Goal: Navigation & Orientation: Find specific page/section

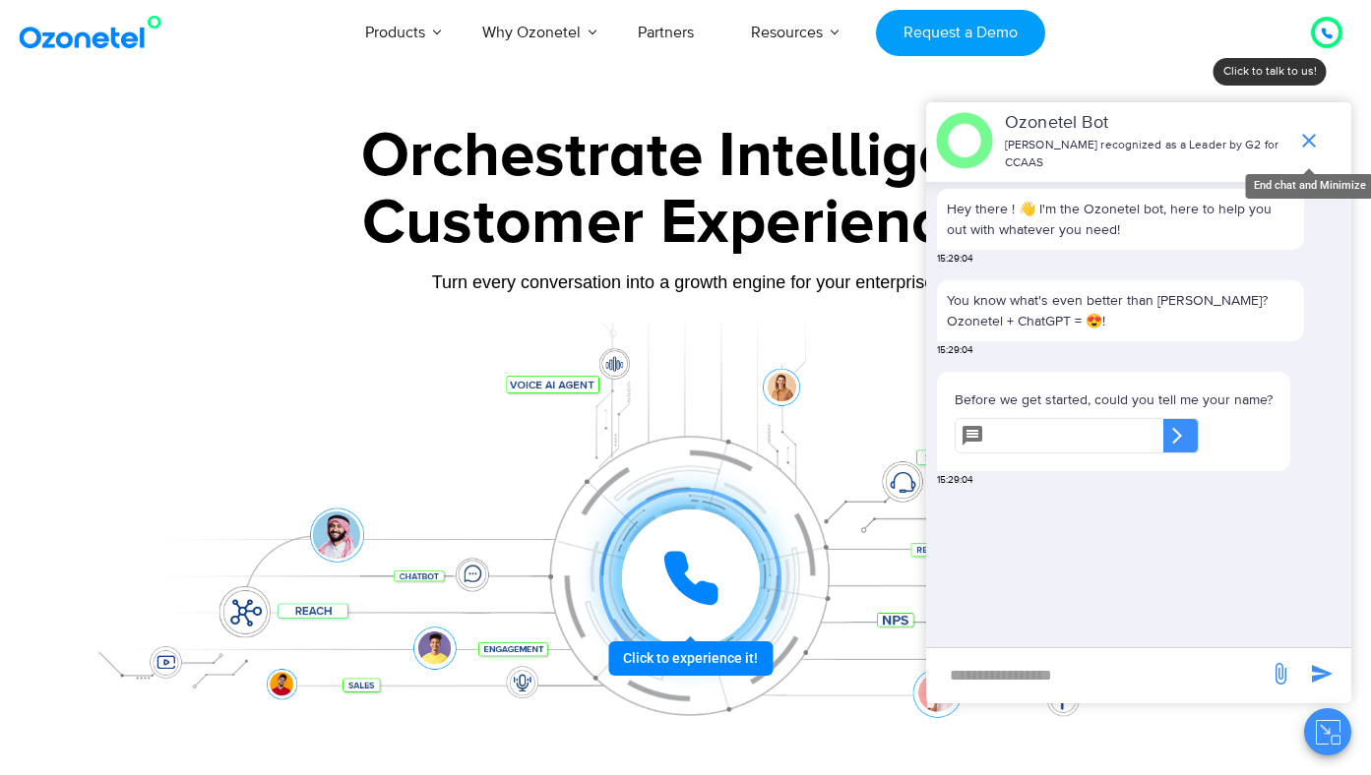
click at [1309, 141] on icon "end chat or minimize" at bounding box center [1309, 141] width 14 height 14
